Goal: Navigation & Orientation: Find specific page/section

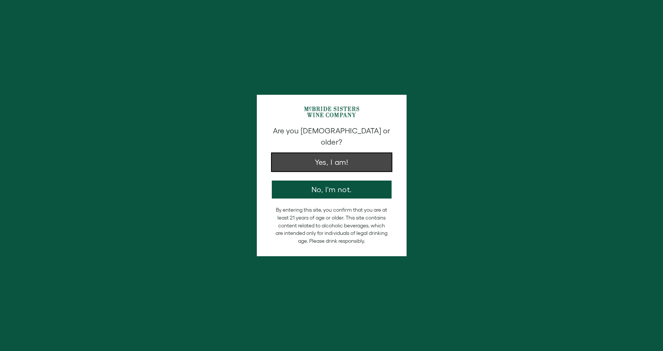
click at [376, 153] on button "Yes, I am!" at bounding box center [332, 162] width 120 height 18
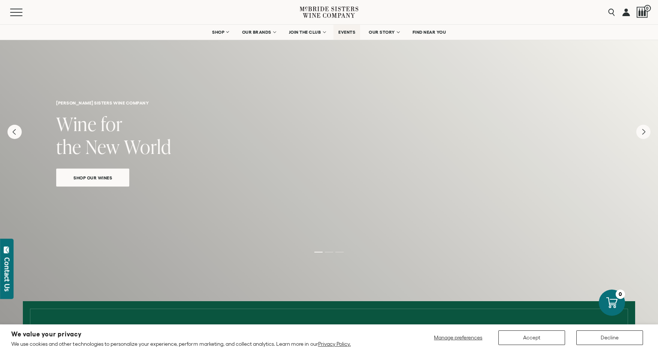
click at [349, 35] on link "EVENTS" at bounding box center [346, 32] width 27 height 15
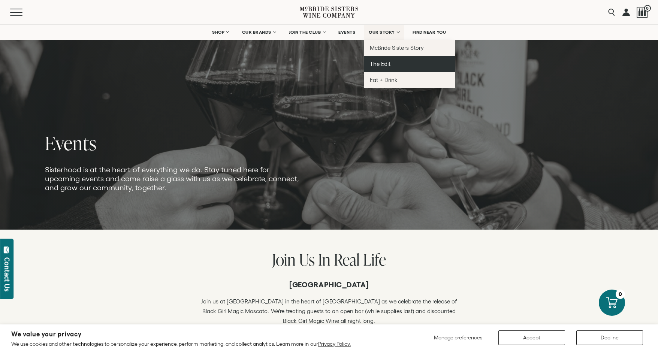
click at [386, 64] on span "The Edit" at bounding box center [380, 64] width 21 height 6
